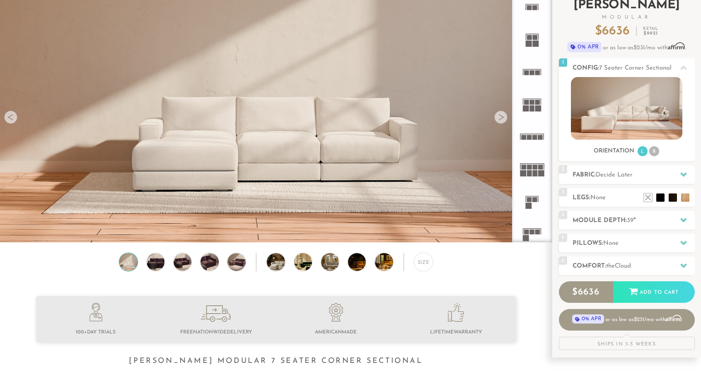
scroll to position [61, 0]
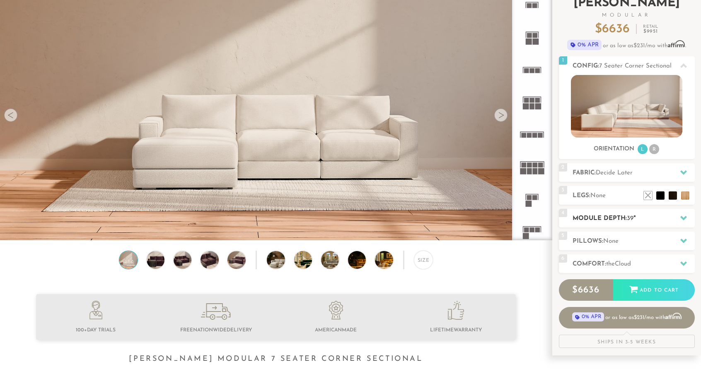
click at [685, 217] on icon at bounding box center [684, 218] width 7 height 5
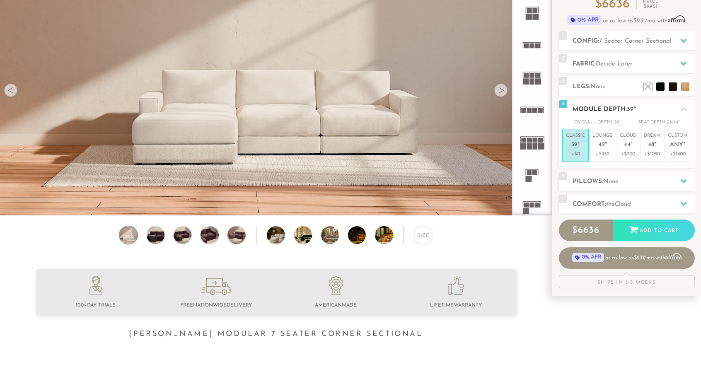
scroll to position [86, 0]
click at [652, 151] on p "+$1050" at bounding box center [652, 154] width 17 height 7
click at [655, 146] on em """ at bounding box center [655, 145] width 2 height 7
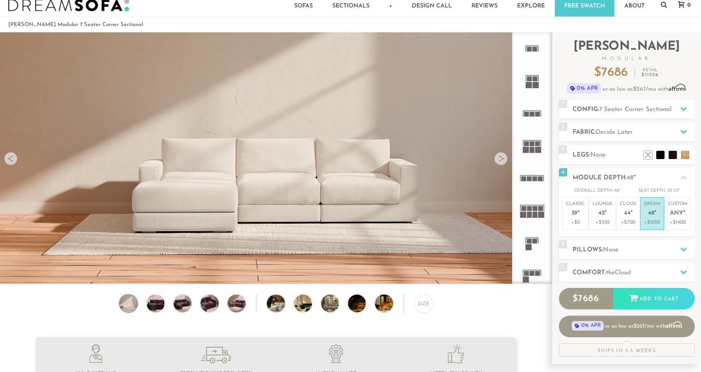
scroll to position [19, 0]
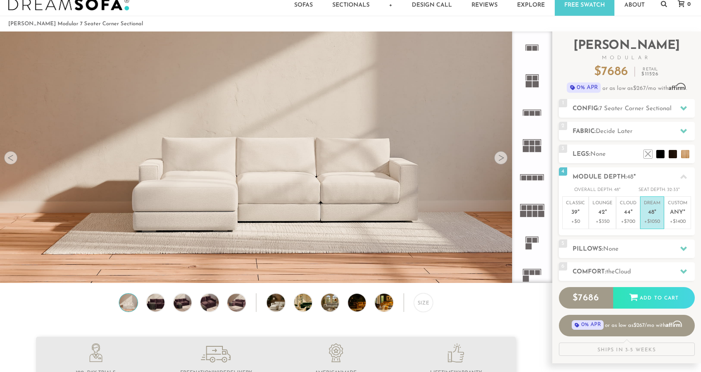
click at [505, 161] on div at bounding box center [500, 157] width 13 height 13
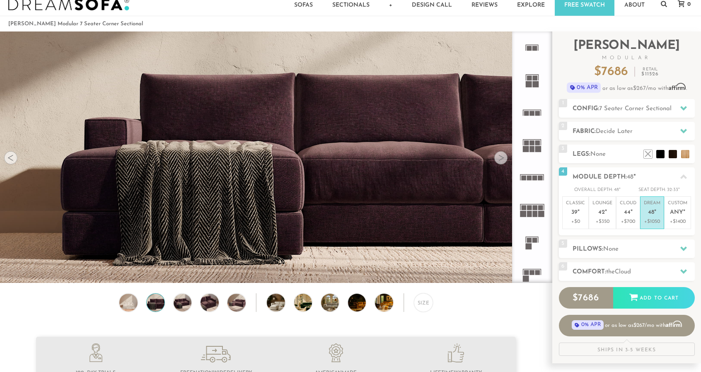
click at [505, 161] on div at bounding box center [500, 157] width 13 height 13
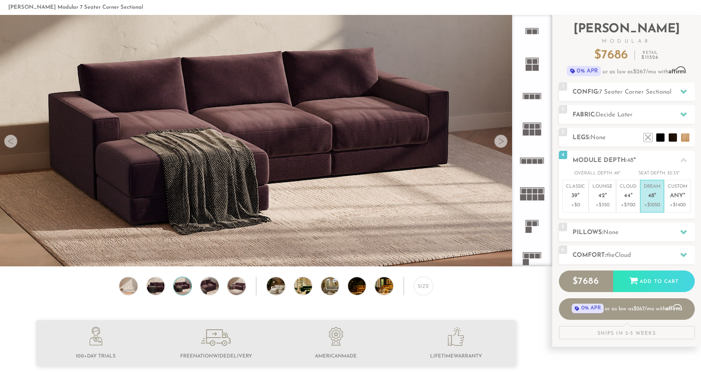
scroll to position [0, 0]
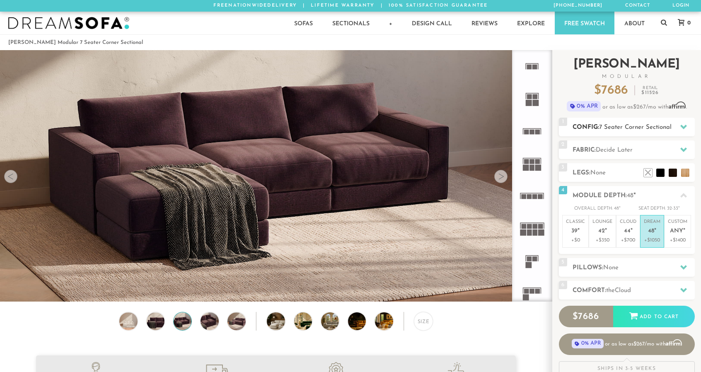
click at [618, 125] on span "7 Seater Corner Sectional" at bounding box center [635, 127] width 73 height 6
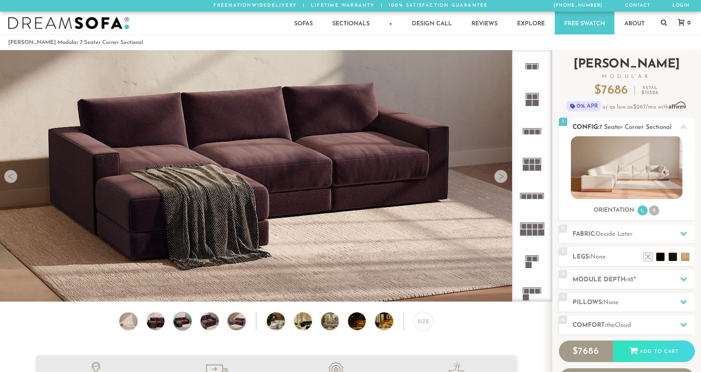
click at [625, 174] on img at bounding box center [626, 167] width 111 height 63
click at [644, 166] on img at bounding box center [626, 167] width 111 height 63
click at [587, 126] on h2 "Config: 7 Seater Corner Sectional" at bounding box center [634, 128] width 122 height 10
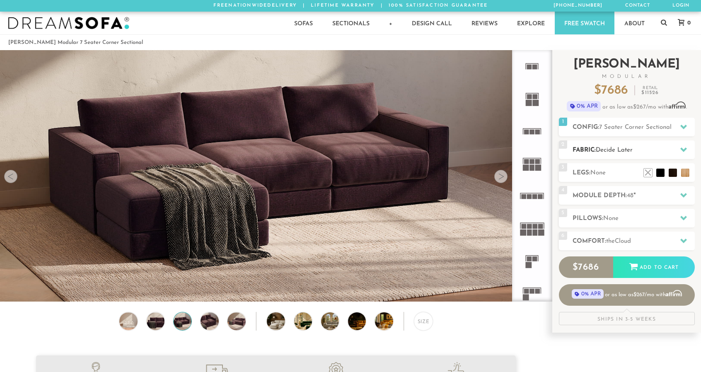
click at [603, 148] on span "Decide Later" at bounding box center [614, 150] width 37 height 6
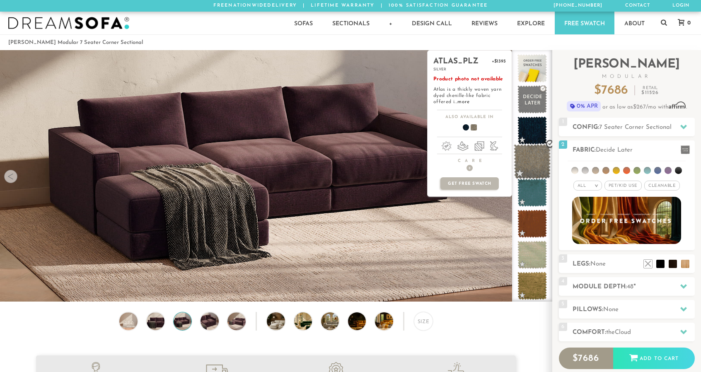
click at [533, 165] on span at bounding box center [532, 161] width 37 height 35
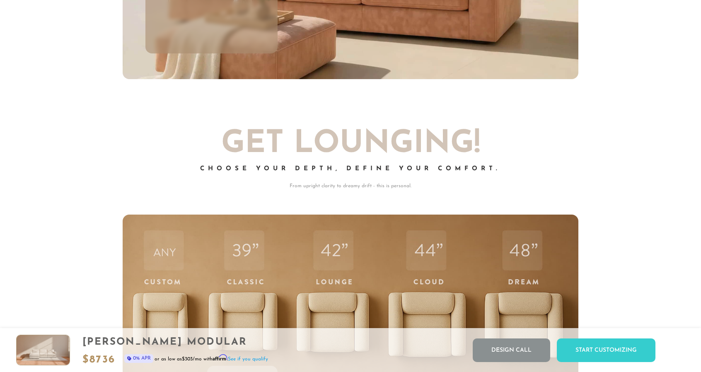
scroll to position [235, 0]
